Goal: Task Accomplishment & Management: Manage account settings

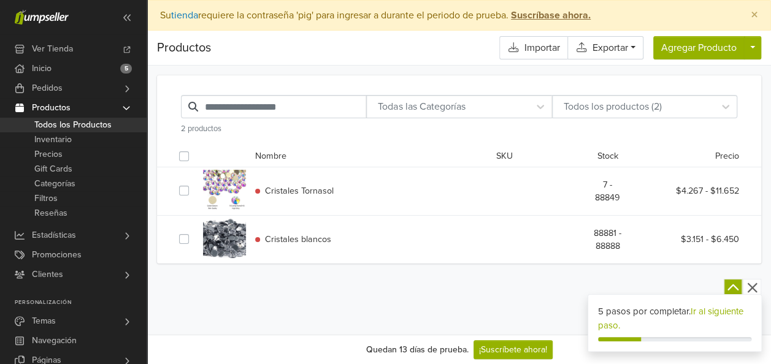
click at [749, 289] on icon "button" at bounding box center [751, 287] width 15 height 15
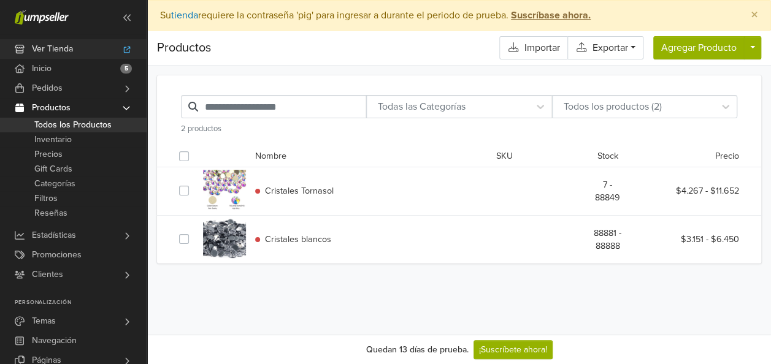
click at [59, 48] on span "Ver Tienda" at bounding box center [52, 49] width 41 height 20
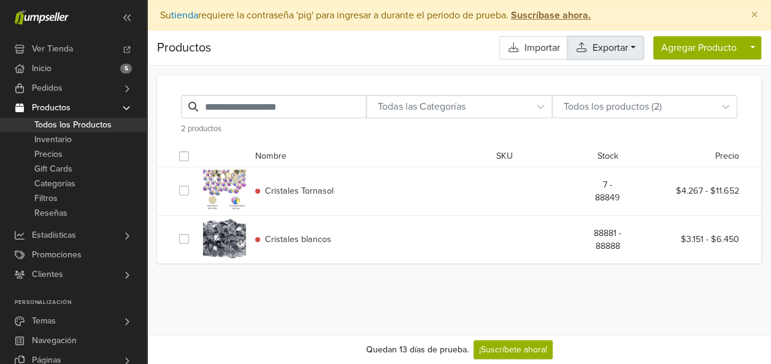
click at [600, 42] on link "Exportar" at bounding box center [605, 47] width 76 height 23
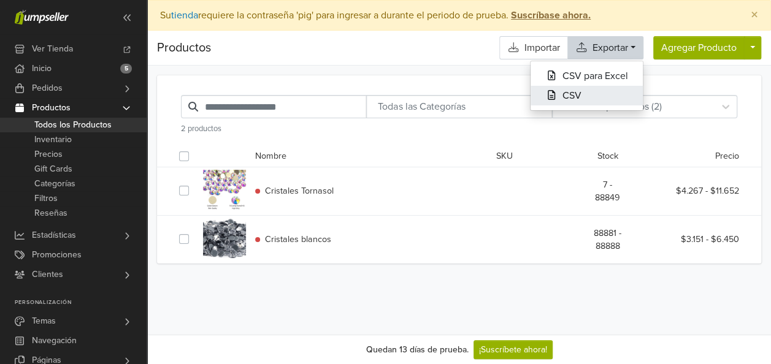
click at [587, 95] on button "CSV" at bounding box center [586, 96] width 112 height 20
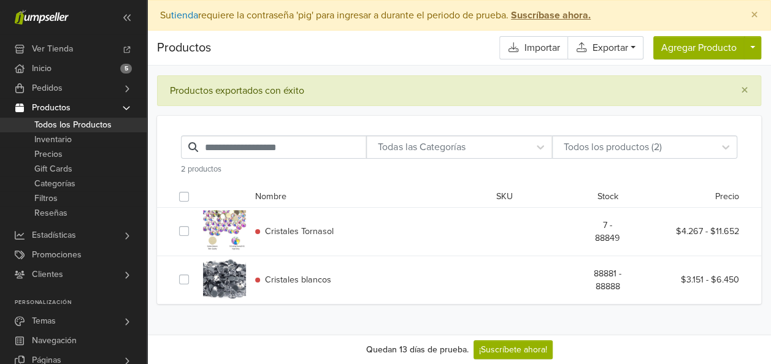
click at [112, 104] on link "Productos" at bounding box center [73, 108] width 147 height 20
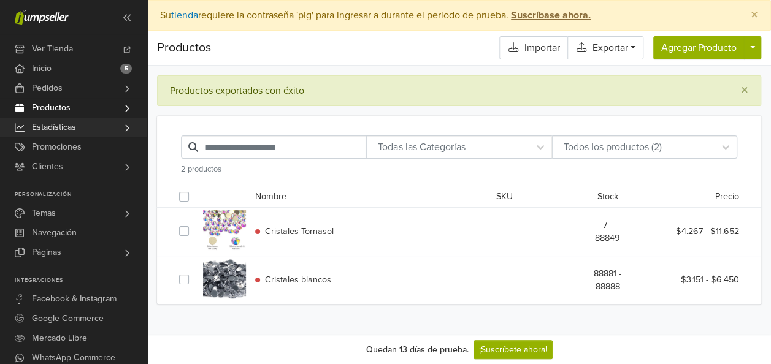
click at [123, 126] on icon at bounding box center [127, 128] width 10 height 10
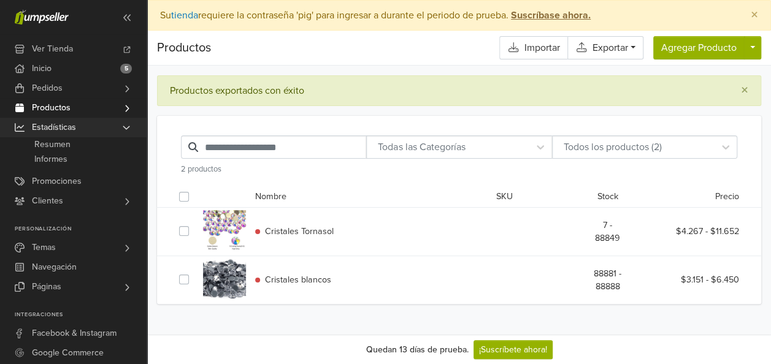
click at [123, 126] on icon at bounding box center [126, 128] width 10 height 10
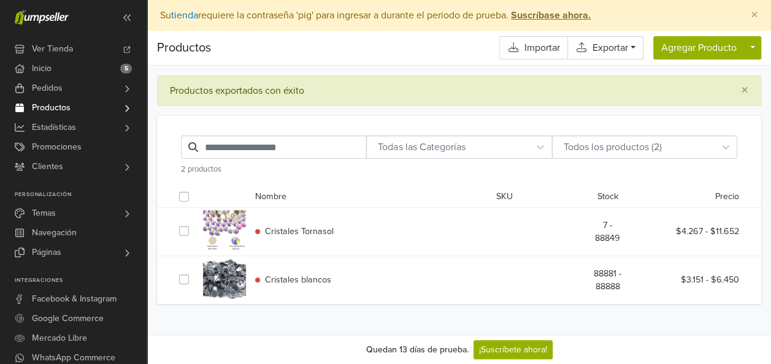
click at [125, 109] on icon at bounding box center [127, 109] width 10 height 10
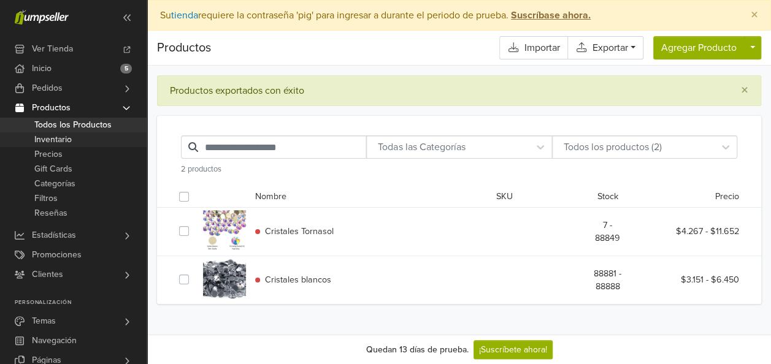
click at [70, 141] on span "Inventario" at bounding box center [52, 139] width 37 height 15
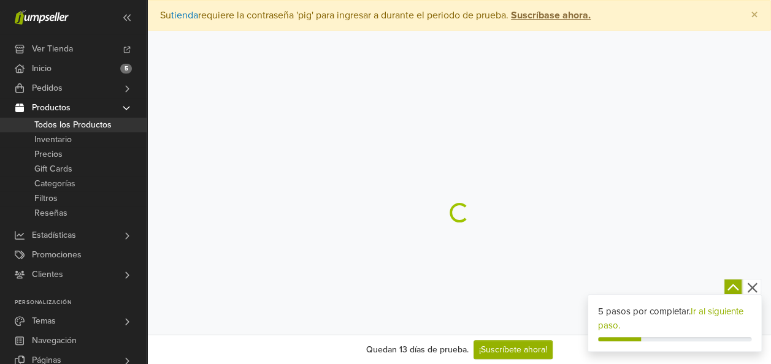
click at [82, 139] on link "Inventario" at bounding box center [73, 139] width 147 height 15
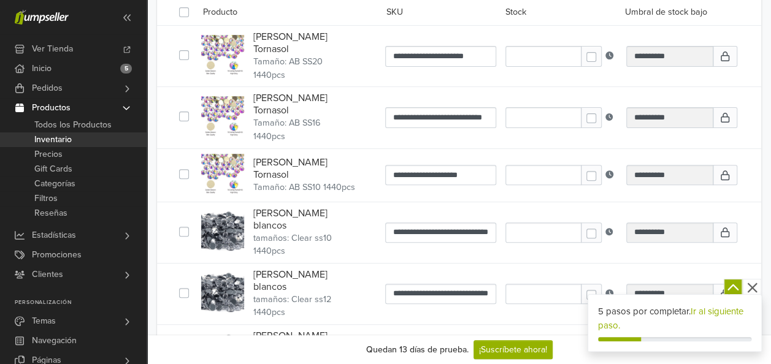
scroll to position [87, 0]
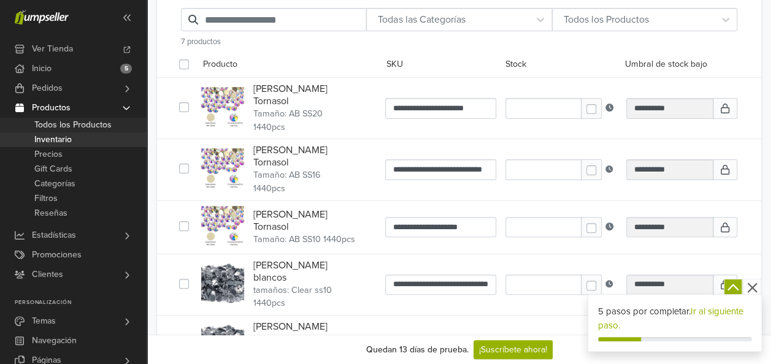
click at [109, 126] on span "Todos los Productos" at bounding box center [72, 125] width 77 height 15
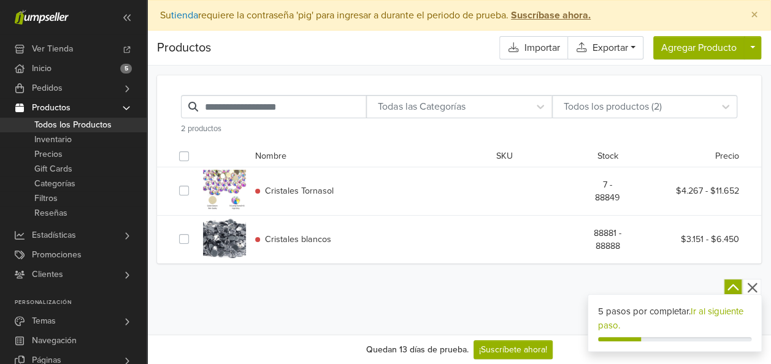
scroll to position [59, 0]
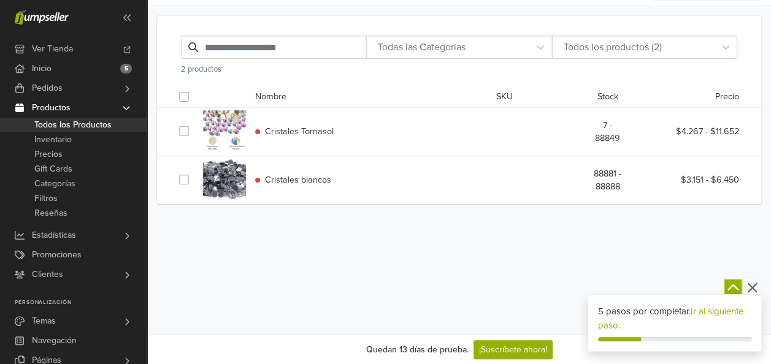
click at [190, 132] on div at bounding box center [186, 131] width 15 height 15
click at [188, 104] on div at bounding box center [186, 97] width 15 height 15
click at [194, 124] on label at bounding box center [194, 124] width 0 height 0
click at [194, 173] on label at bounding box center [194, 173] width 0 height 0
click at [232, 108] on div "Cristales Tornasol 7 - 88849 $4.267 - $11.652" at bounding box center [459, 132] width 578 height 48
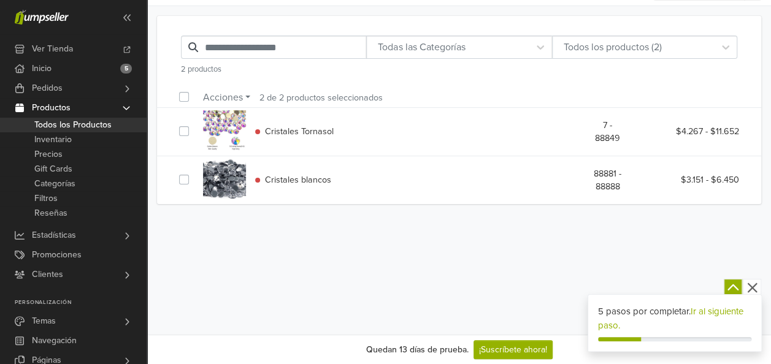
click at [242, 99] on link "Acciones" at bounding box center [226, 97] width 47 height 15
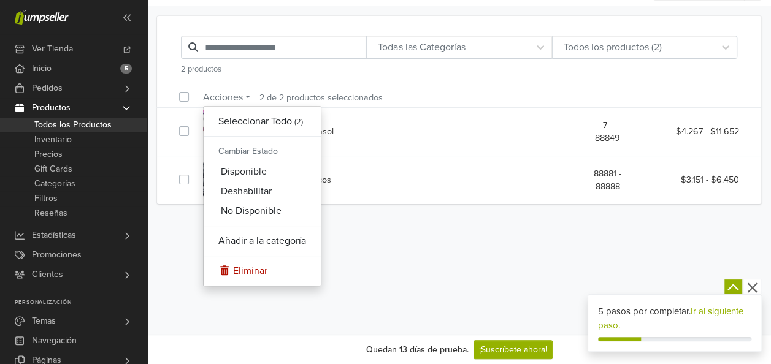
click at [374, 263] on div "Productos Importar Exportar CSV para Excel CSV Agregar Producto Físico Digital …" at bounding box center [458, 153] width 623 height 364
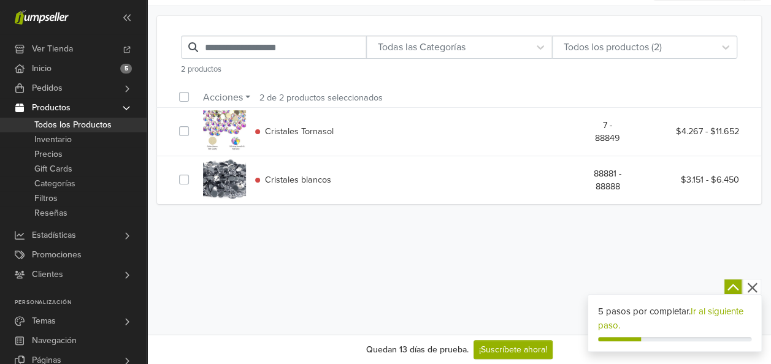
click at [128, 104] on icon at bounding box center [126, 108] width 10 height 10
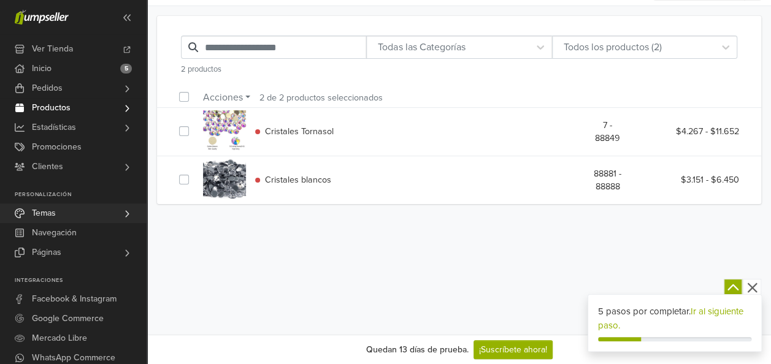
click at [122, 221] on span at bounding box center [127, 214] width 10 height 20
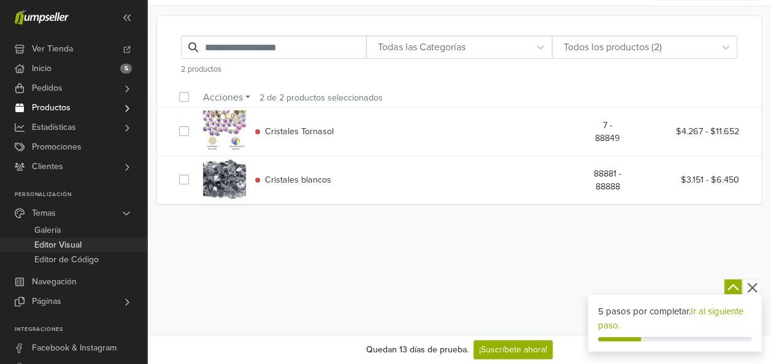
click at [90, 244] on link "Editor Visual" at bounding box center [73, 245] width 147 height 15
